Goal: Information Seeking & Learning: Compare options

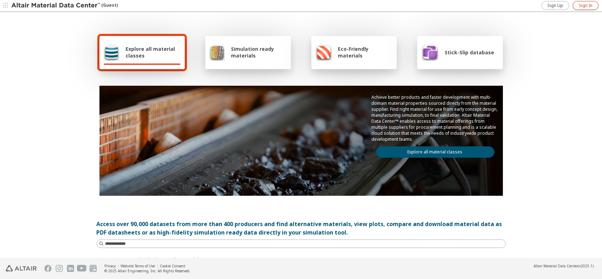
click at [585, 6] on span "Sign In" at bounding box center [586, 6] width 14 height 6
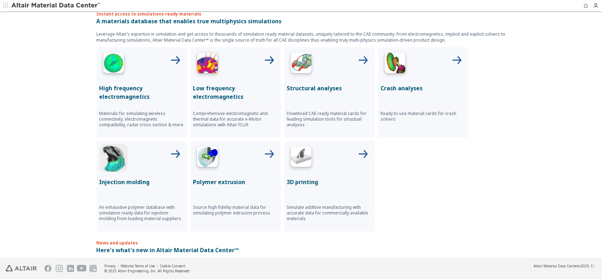
scroll to position [247, 0]
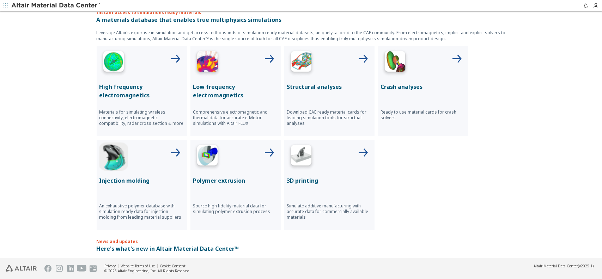
click at [170, 151] on icon at bounding box center [175, 153] width 17 height 17
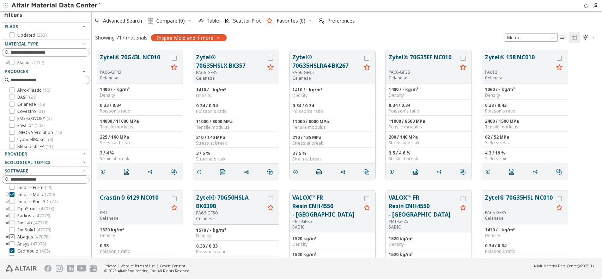
scroll to position [63, 0]
click at [12, 230] on icon at bounding box center [12, 230] width 5 height 5
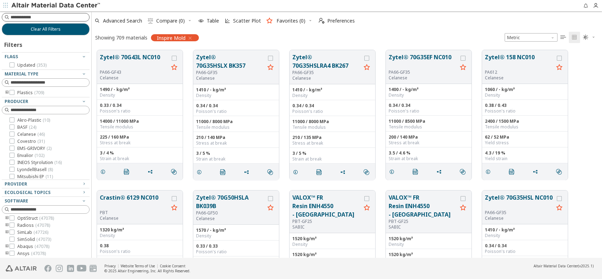
click at [26, 18] on input at bounding box center [50, 17] width 79 height 7
type input "****"
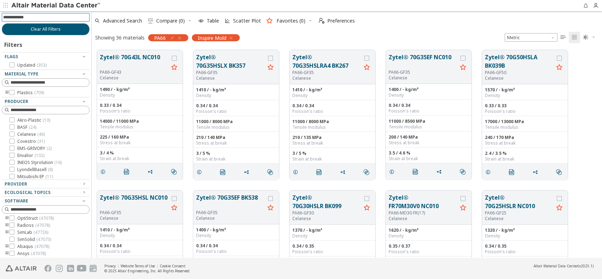
scroll to position [30, 0]
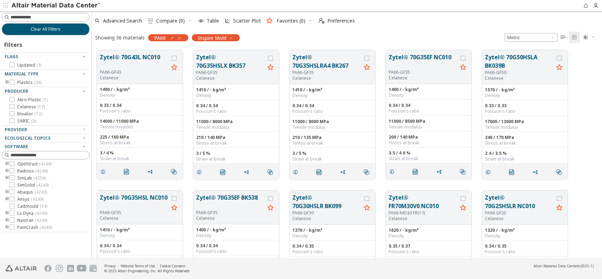
click at [179, 39] on icon "button" at bounding box center [180, 38] width 6 height 6
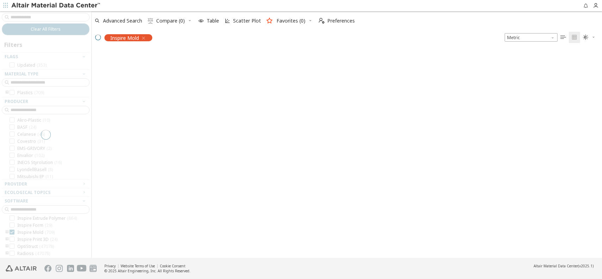
scroll to position [63, 0]
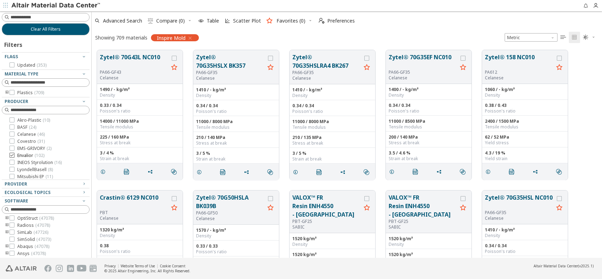
click at [11, 154] on icon at bounding box center [12, 155] width 5 height 5
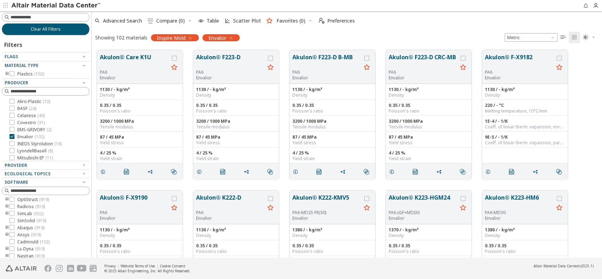
scroll to position [35, 0]
click at [6, 73] on icon "toogle group" at bounding box center [7, 74] width 5 height 6
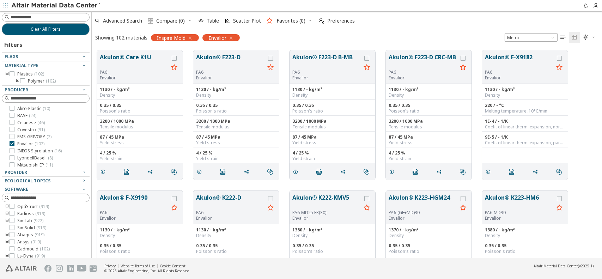
click at [18, 82] on div at bounding box center [44, 84] width 84 height 4
click at [17, 81] on icon "toogle group" at bounding box center [17, 81] width 5 height 6
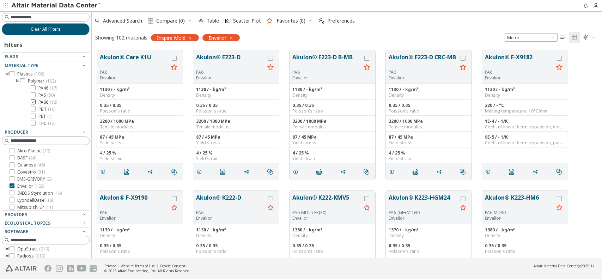
click at [34, 100] on icon at bounding box center [33, 101] width 5 height 5
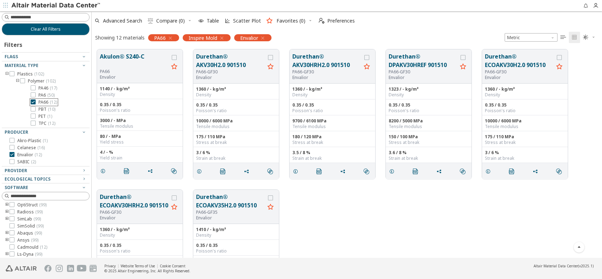
scroll to position [208, 0]
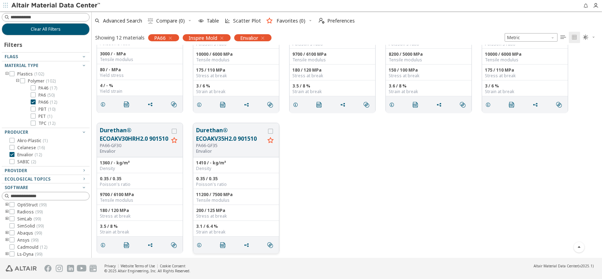
click at [210, 136] on button "Durethan® ECOAKV35H2.0 901510" at bounding box center [230, 134] width 69 height 17
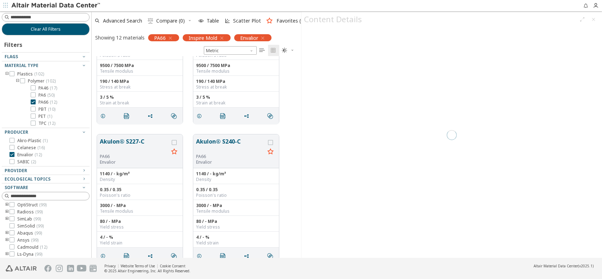
scroll to position [6, 6]
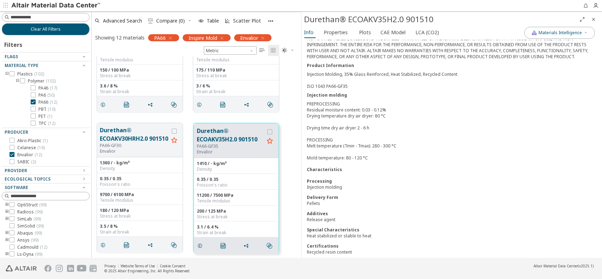
scroll to position [35, 0]
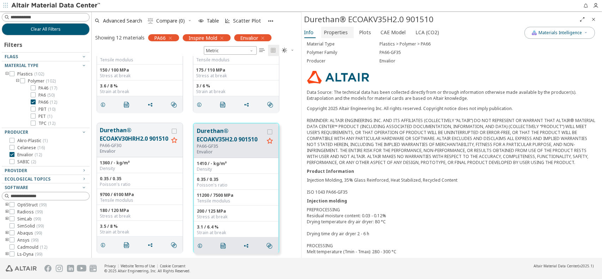
click at [334, 32] on span "Properties" at bounding box center [336, 32] width 24 height 11
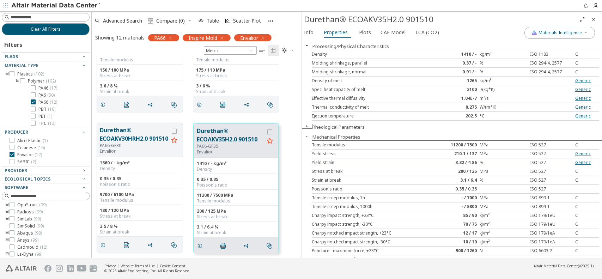
click at [307, 125] on icon "button" at bounding box center [307, 126] width 6 height 6
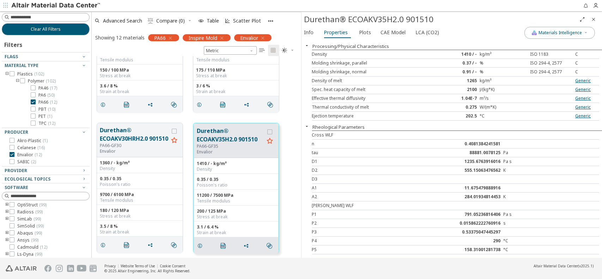
click at [306, 126] on icon "button" at bounding box center [307, 126] width 6 height 6
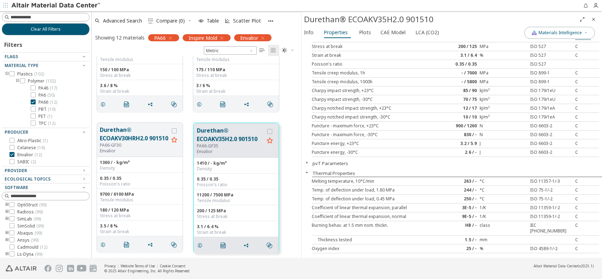
scroll to position [141, 0]
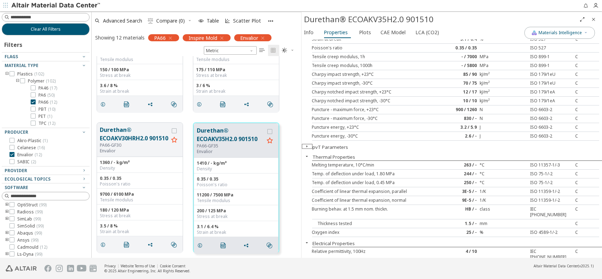
click at [306, 146] on icon "button" at bounding box center [307, 147] width 6 height 6
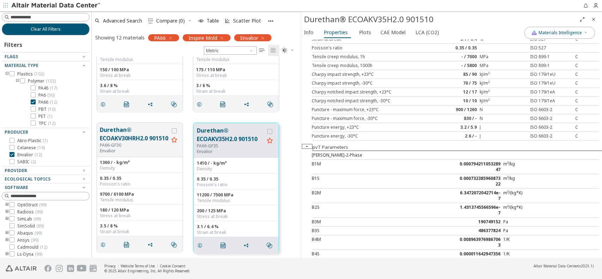
click at [307, 145] on button "button" at bounding box center [307, 147] width 11 height 6
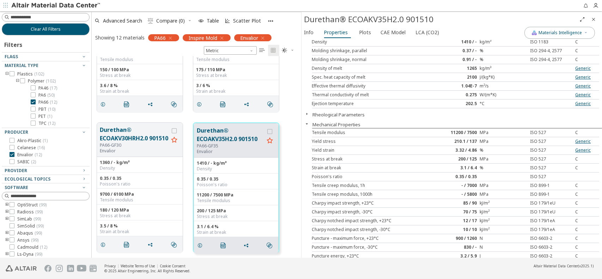
scroll to position [0, 0]
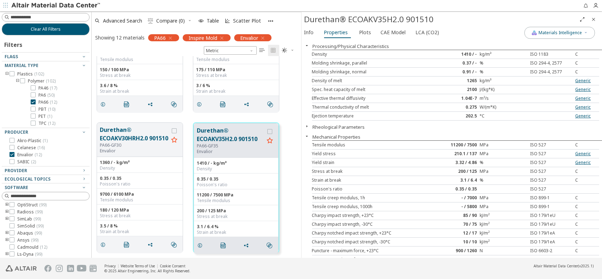
click at [309, 135] on icon "button" at bounding box center [307, 136] width 6 height 6
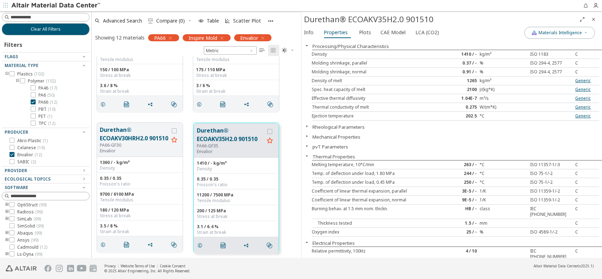
click at [307, 125] on icon "button" at bounding box center [307, 126] width 6 height 6
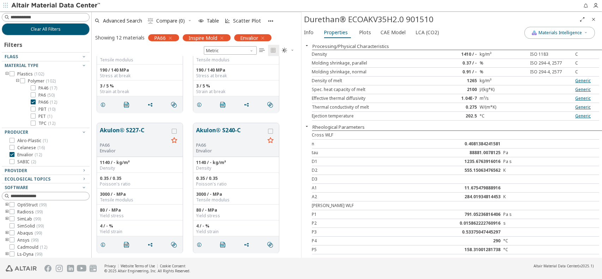
scroll to position [148, 0]
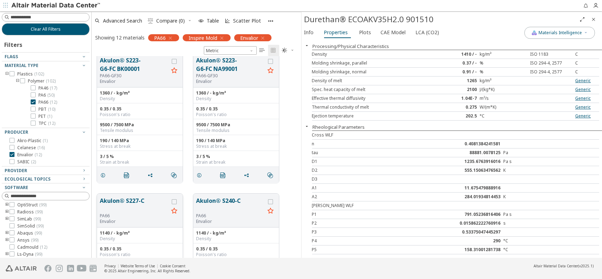
click at [131, 200] on button "Akulon® S227-C" at bounding box center [134, 204] width 69 height 17
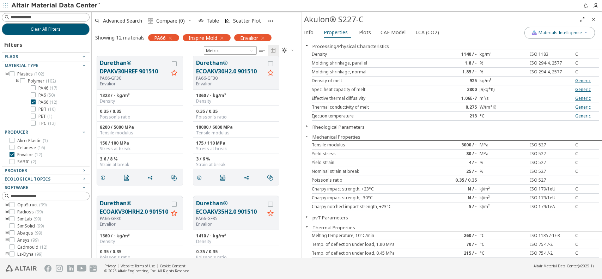
scroll to position [640, 0]
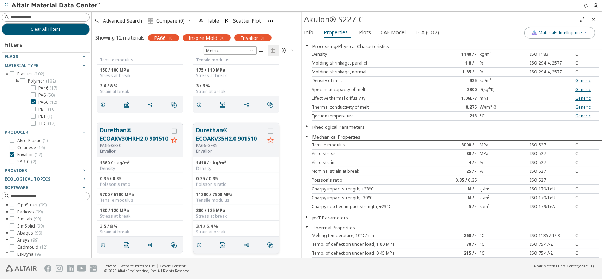
click at [214, 137] on button "Durethan® ECOAKV35H2.0 901510" at bounding box center [230, 134] width 69 height 17
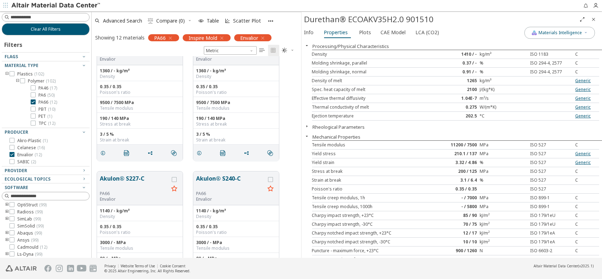
scroll to position [182, 0]
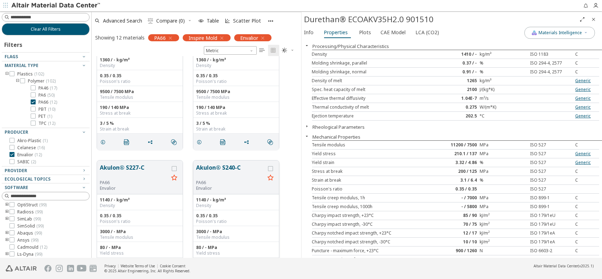
click at [214, 168] on button "Akulon® S240-C" at bounding box center [230, 171] width 69 height 17
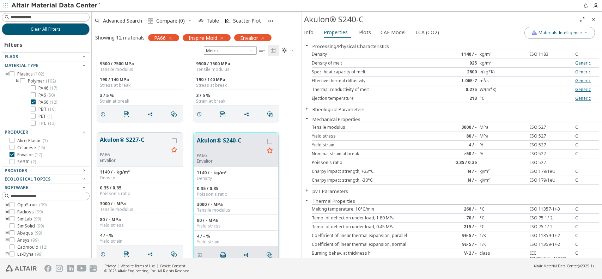
scroll to position [217, 0]
